Goal: Navigation & Orientation: Find specific page/section

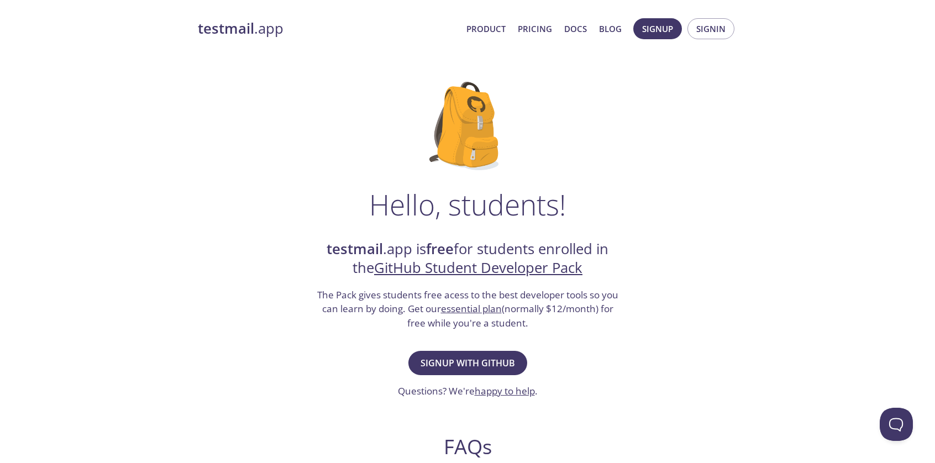
click at [250, 25] on strong "testmail" at bounding box center [226, 28] width 56 height 19
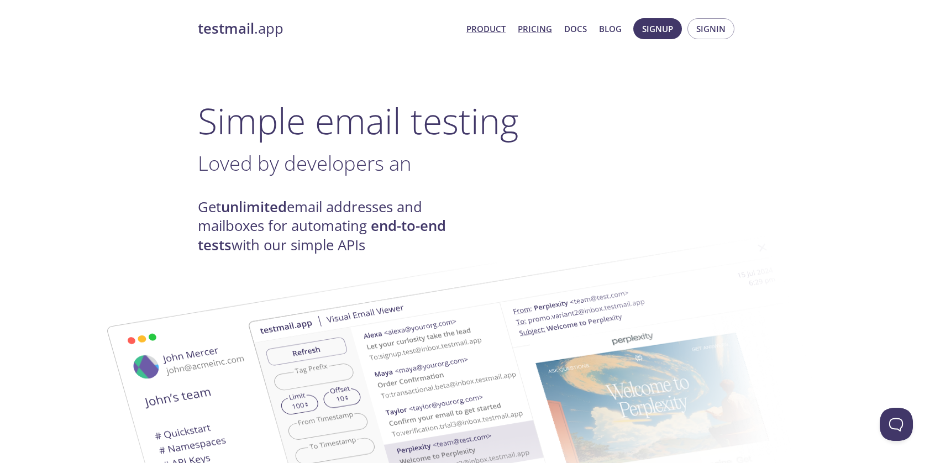
click at [545, 25] on link "Pricing" at bounding box center [535, 29] width 34 height 14
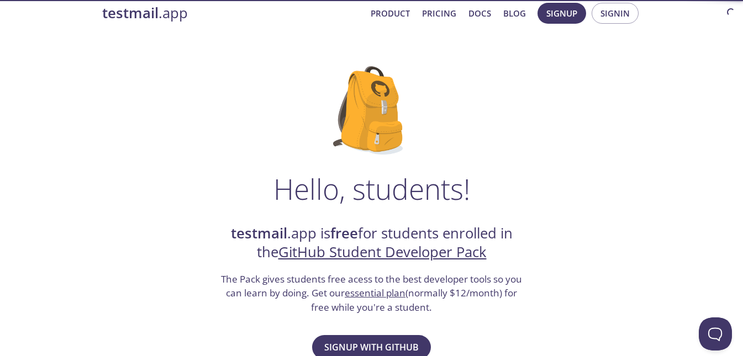
scroll to position [12, 0]
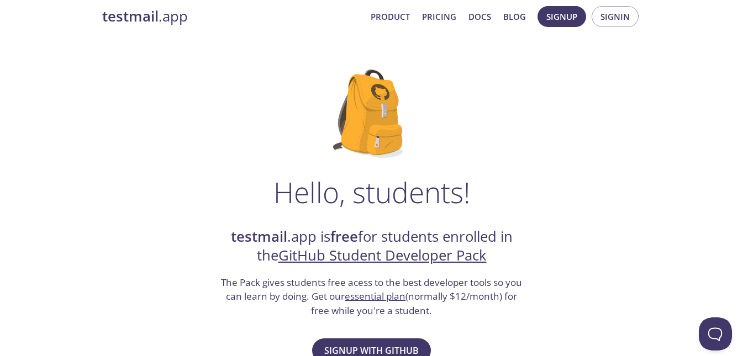
click at [165, 14] on link "testmail .app" at bounding box center [232, 16] width 260 height 19
